Goal: Find specific page/section: Find specific page/section

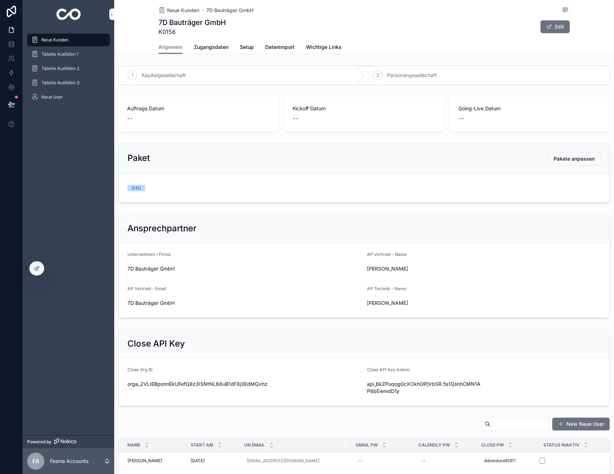
click at [79, 39] on div "Neue Kunden" at bounding box center [68, 39] width 74 height 11
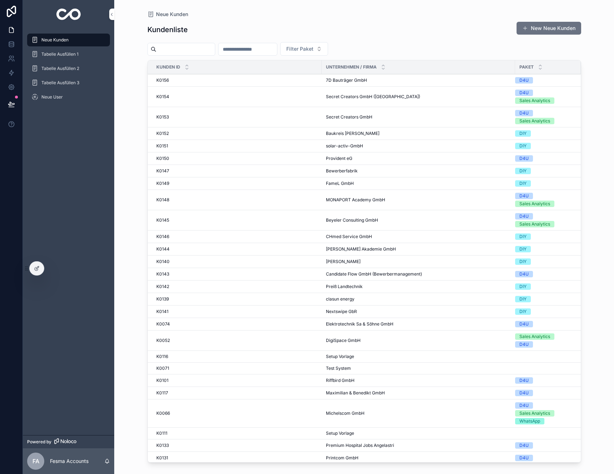
click at [244, 51] on input "scrollable content" at bounding box center [247, 49] width 58 height 10
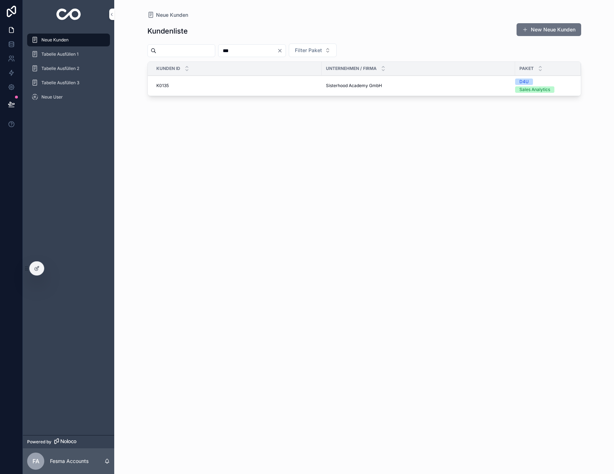
type input "***"
click at [237, 86] on div "K0135 K0135" at bounding box center [236, 86] width 161 height 6
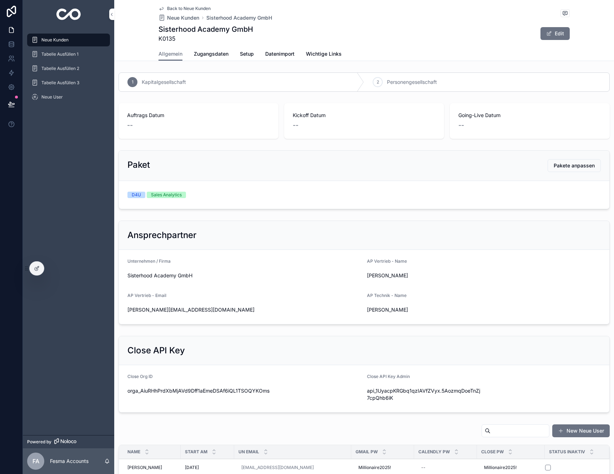
click at [210, 52] on span "Zugangsdaten" at bounding box center [211, 53] width 35 height 7
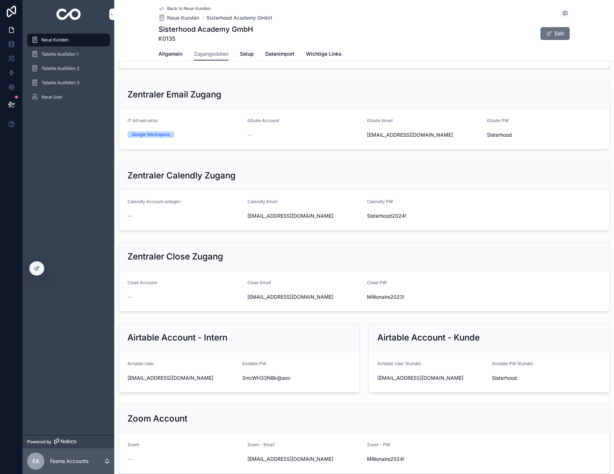
scroll to position [267, 0]
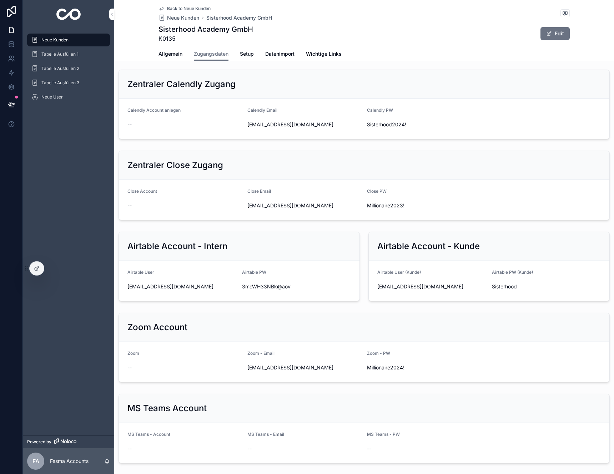
drag, startPoint x: 456, startPoint y: 348, endPoint x: 375, endPoint y: 352, distance: 81.1
click at [377, 290] on div "[EMAIL_ADDRESS][DOMAIN_NAME]" at bounding box center [431, 286] width 109 height 7
click at [0, 0] on icon "scrollable content" at bounding box center [0, 0] width 0 height 0
click at [504, 290] on span "Sisterhood" at bounding box center [546, 286] width 109 height 7
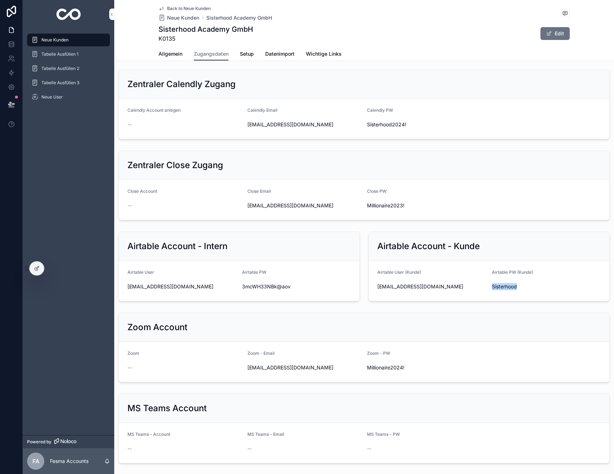
copy span "Sisterhood"
